Goal: Task Accomplishment & Management: Manage account settings

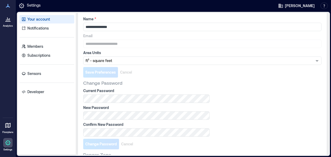
scroll to position [32, 0]
click at [37, 71] on p "Sensors" at bounding box center [34, 73] width 14 height 5
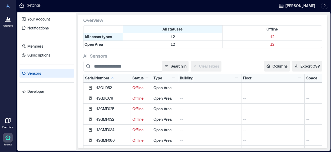
scroll to position [19, 0]
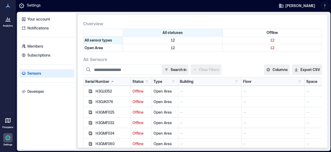
click at [11, 20] on div at bounding box center [7, 18] width 9 height 9
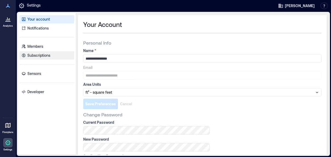
click at [37, 52] on link "Subscriptions" at bounding box center [46, 55] width 55 height 8
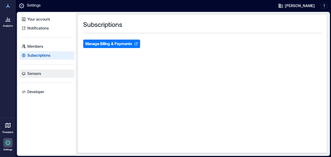
click at [41, 70] on link "Sensors" at bounding box center [46, 73] width 55 height 8
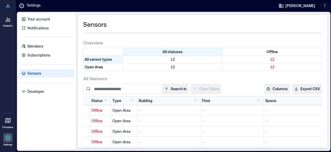
scroll to position [0, 1]
